Goal: Check status: Check status

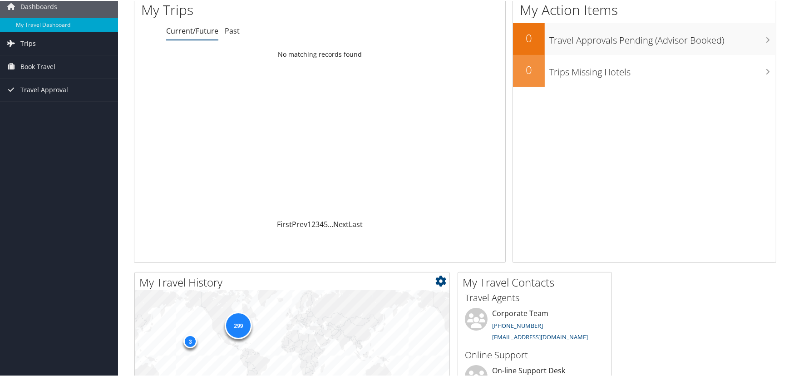
scroll to position [30, 0]
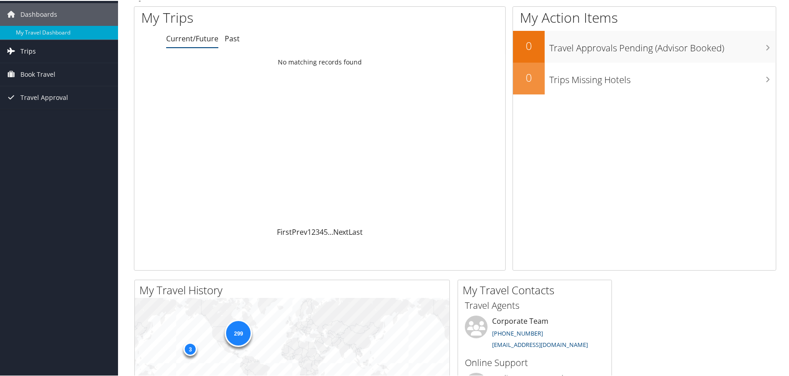
click at [27, 46] on span "Trips" at bounding box center [27, 50] width 15 height 23
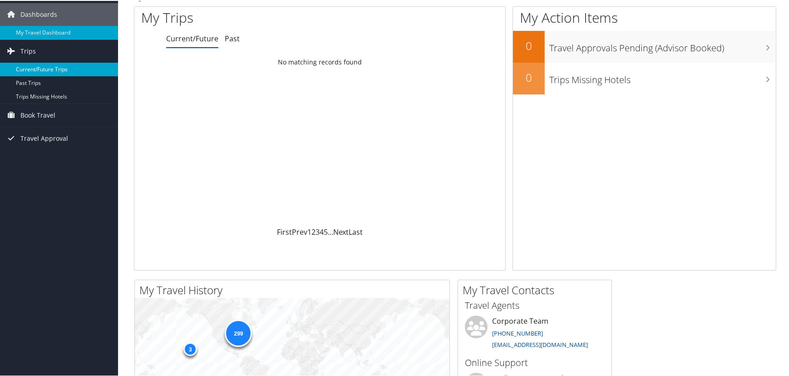
click at [59, 67] on link "Current/Future Trips" at bounding box center [59, 69] width 118 height 14
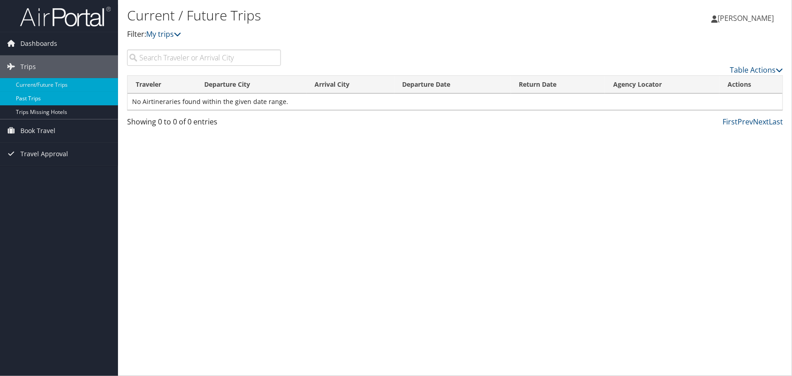
click at [54, 97] on link "Past Trips" at bounding box center [59, 99] width 118 height 14
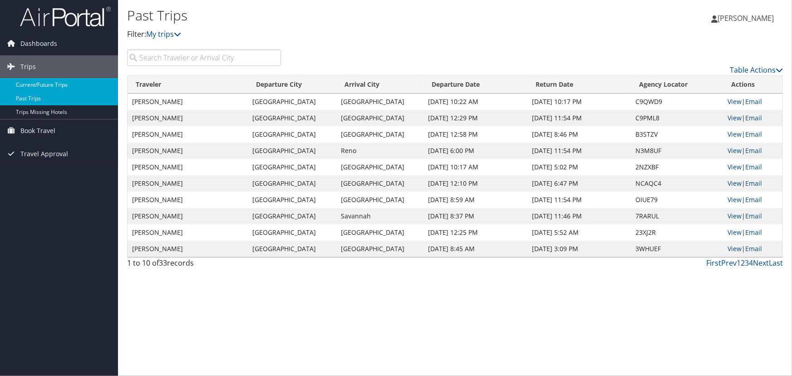
click at [36, 84] on link "Current/Future Trips" at bounding box center [59, 85] width 118 height 14
